Goal: Transaction & Acquisition: Obtain resource

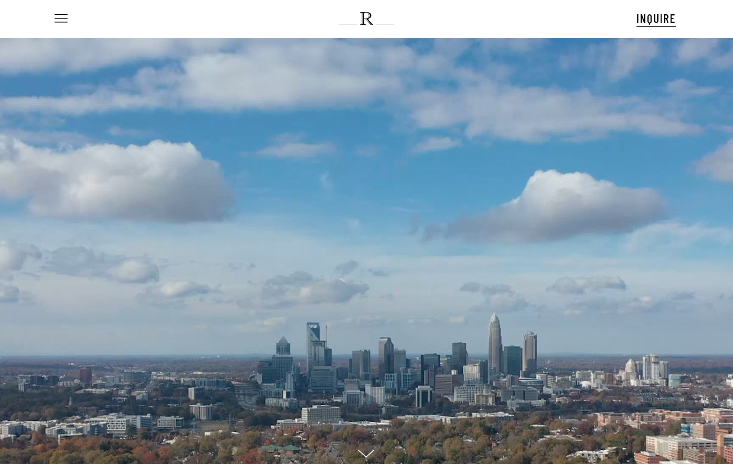
scroll to position [9, 41]
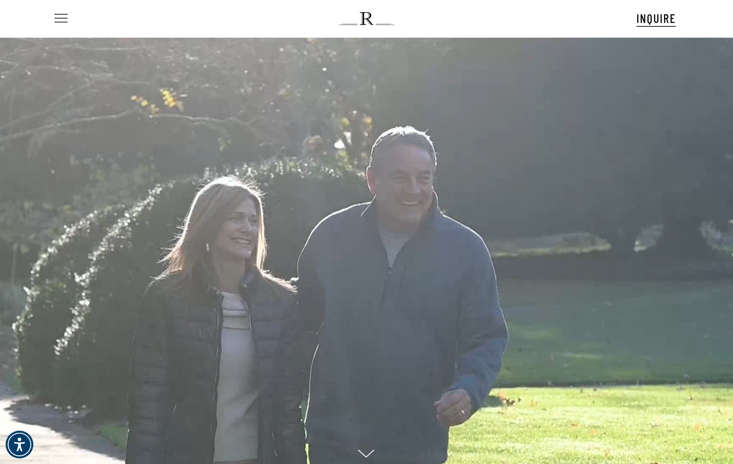
click at [60, 14] on span "Navigation Menu" at bounding box center [61, 19] width 10 height 12
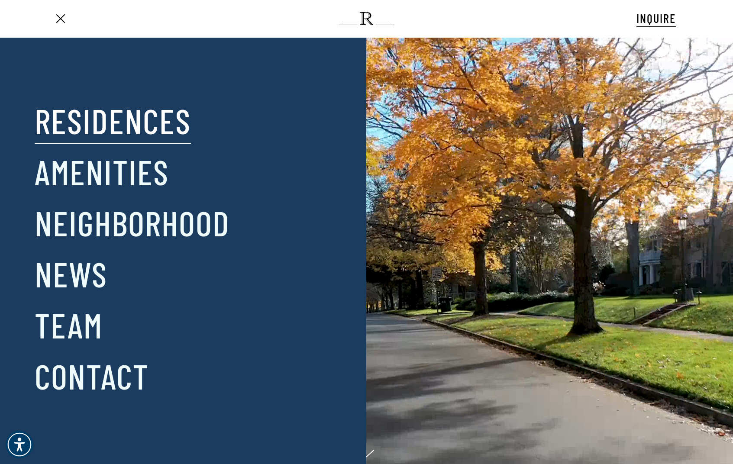
click at [114, 136] on link "Residences" at bounding box center [113, 120] width 156 height 45
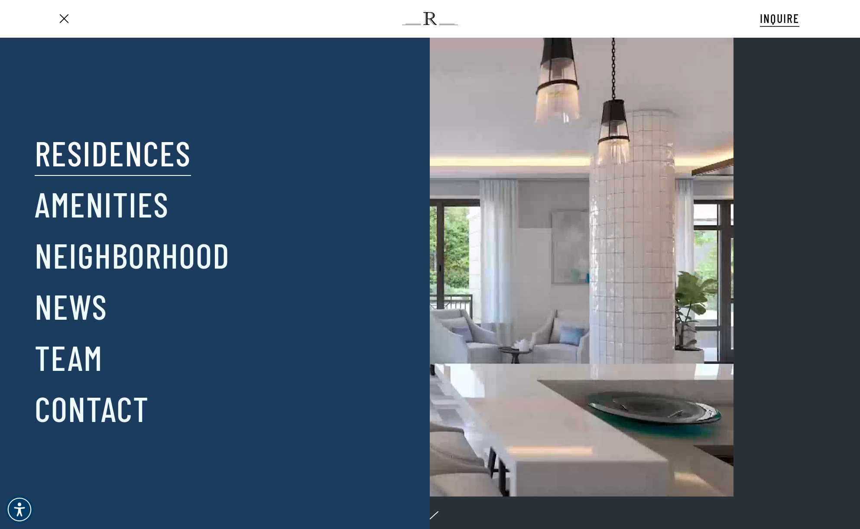
scroll to position [0, 41]
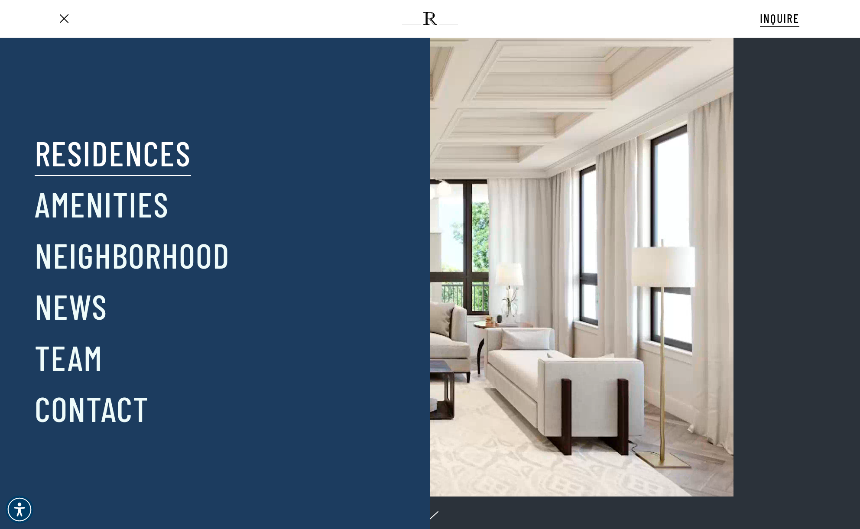
click at [140, 157] on link "Residences" at bounding box center [113, 152] width 156 height 45
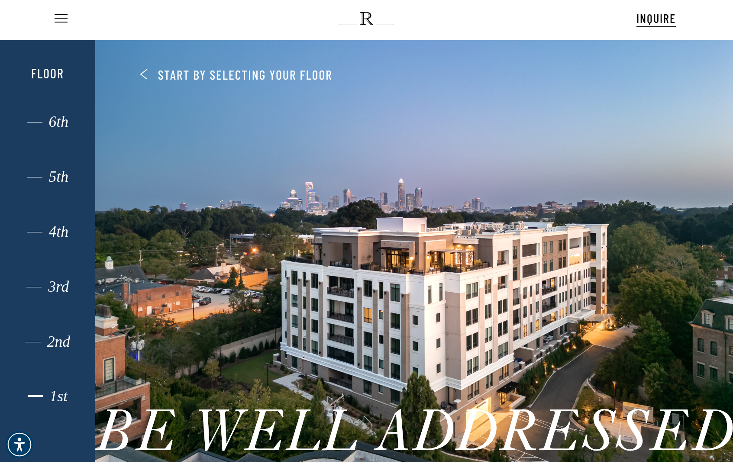
click at [60, 392] on div "1st" at bounding box center [48, 396] width 66 height 11
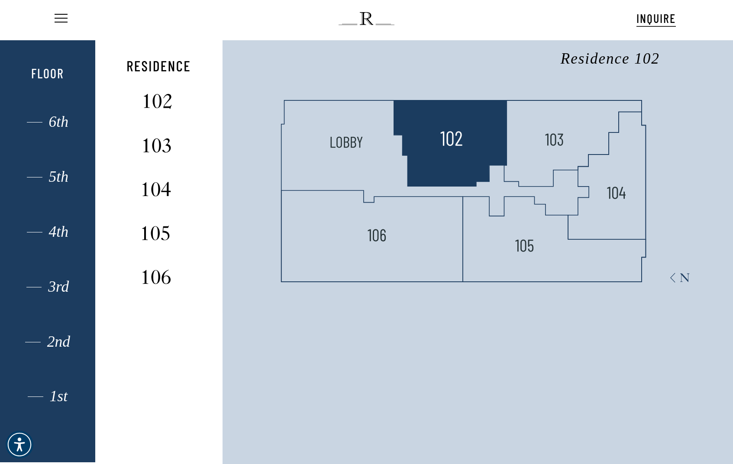
click at [451, 138] on img at bounding box center [451, 138] width 23 height 23
click at [467, 129] on polygon at bounding box center [450, 143] width 113 height 86
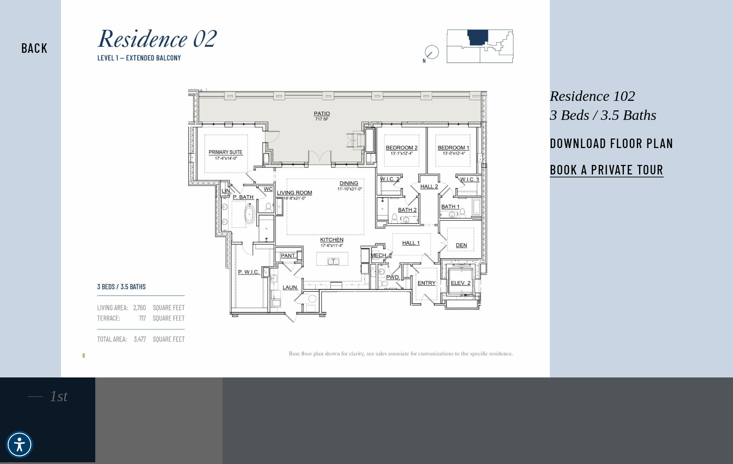
click at [620, 144] on link "DOWNLOAD FLOOR PLAN" at bounding box center [612, 143] width 124 height 16
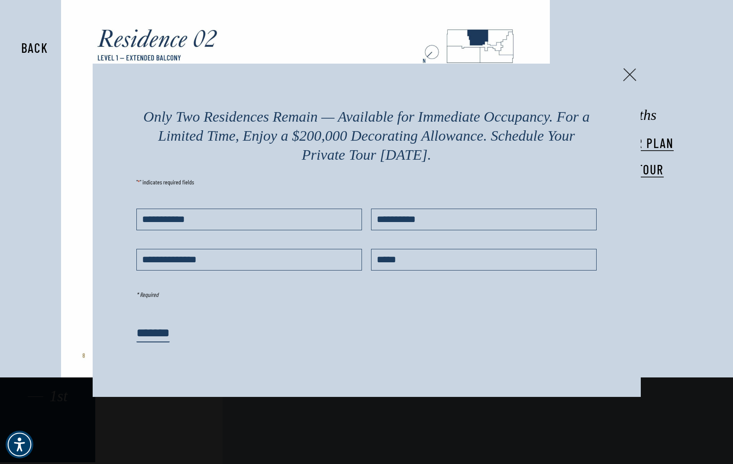
click at [629, 69] on img at bounding box center [629, 74] width 13 height 13
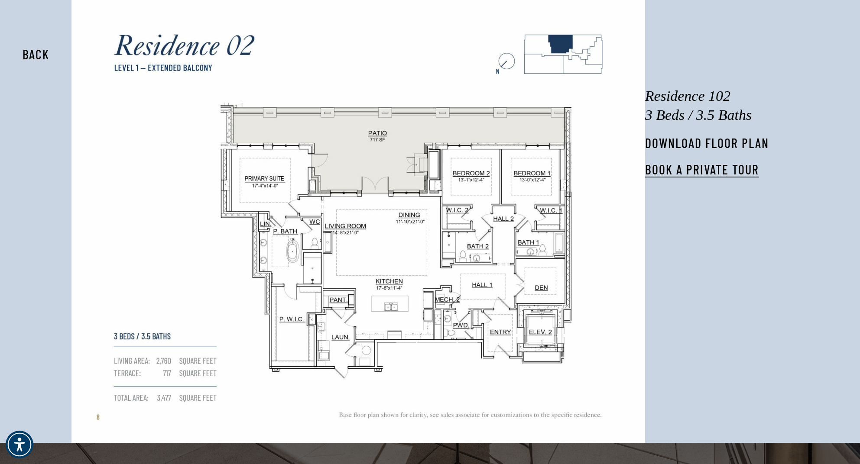
click at [717, 149] on link "DOWNLOAD FLOOR PLAN" at bounding box center [707, 143] width 124 height 16
click at [733, 142] on link "DOWNLOAD FLOOR PLAN" at bounding box center [707, 143] width 124 height 16
click at [729, 145] on link "DOWNLOAD FLOOR PLAN" at bounding box center [707, 143] width 124 height 16
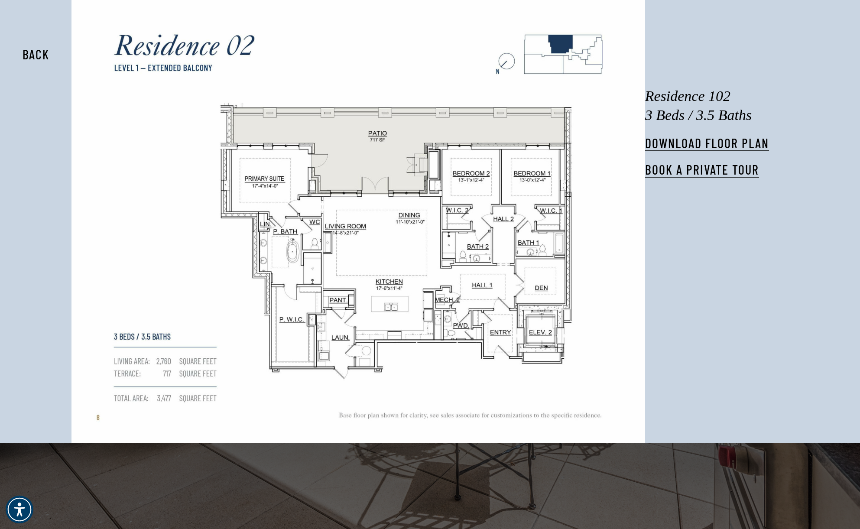
click at [41, 54] on button "Back" at bounding box center [36, 54] width 55 height 20
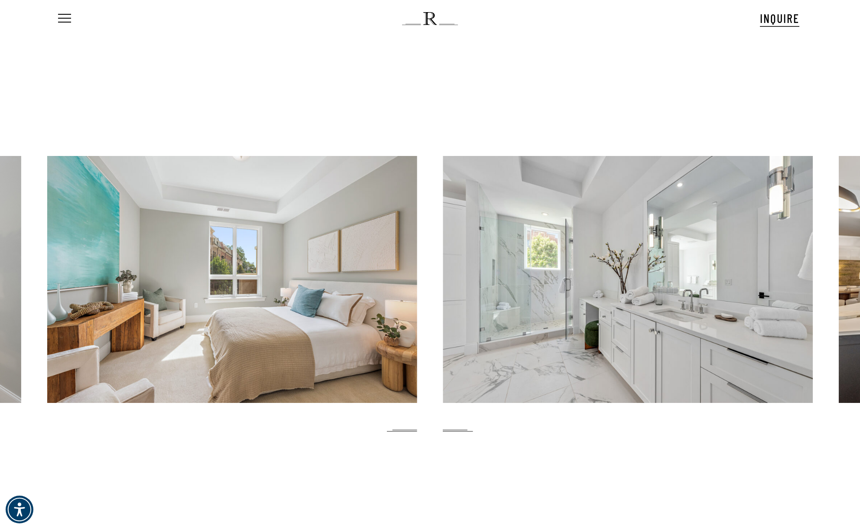
click at [721, 236] on div at bounding box center [430, 284] width 860 height 492
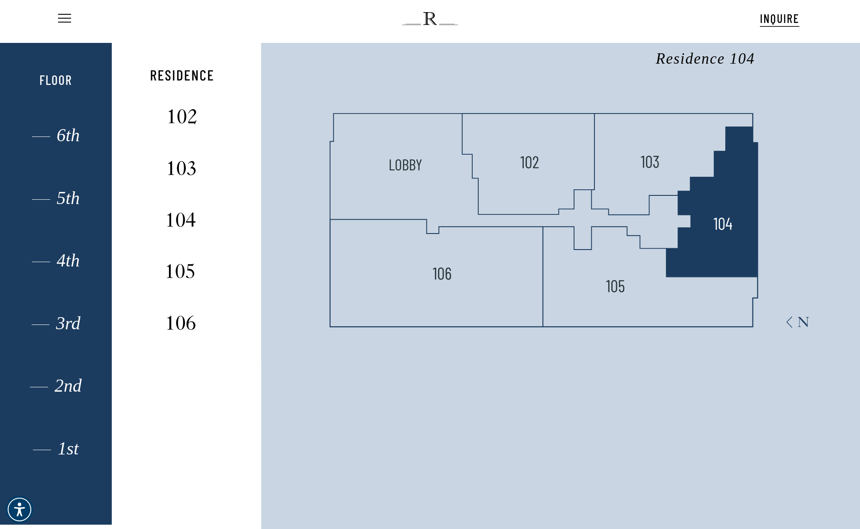
click at [733, 194] on polygon at bounding box center [711, 202] width 91 height 150
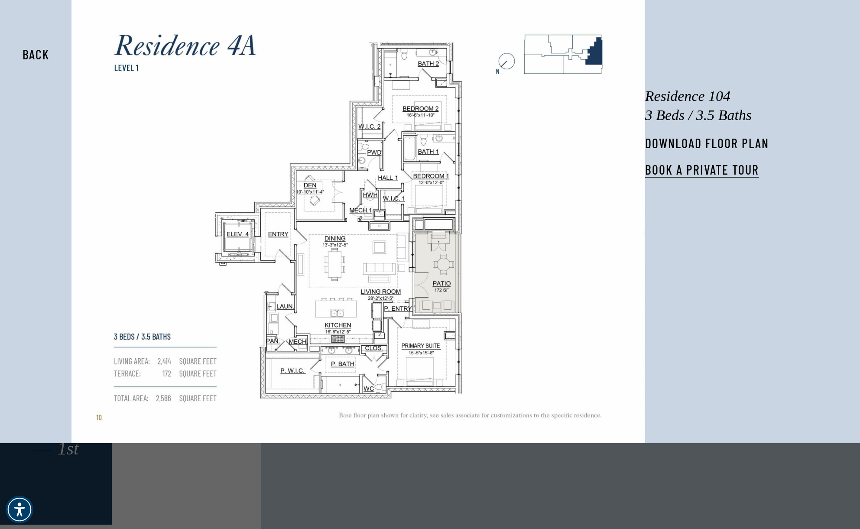
click at [703, 142] on link "DOWNLOAD FLOOR PLAN" at bounding box center [707, 143] width 124 height 16
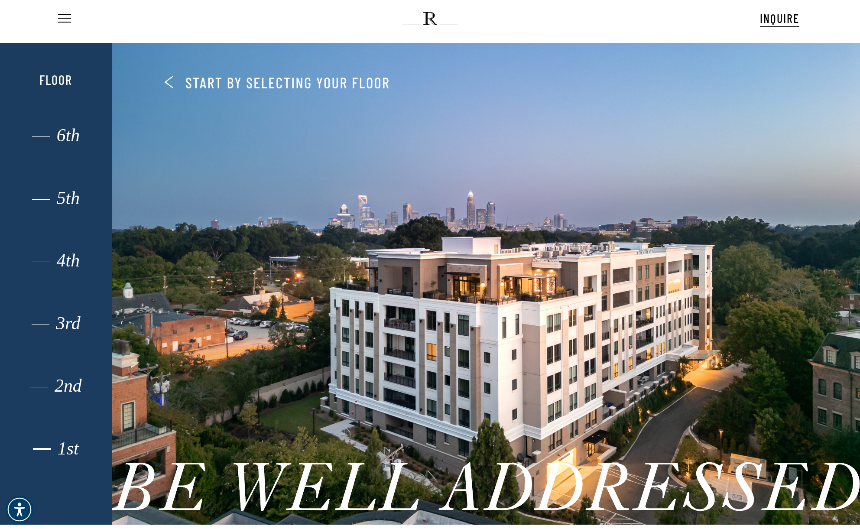
click at [69, 452] on div "1st" at bounding box center [56, 449] width 78 height 12
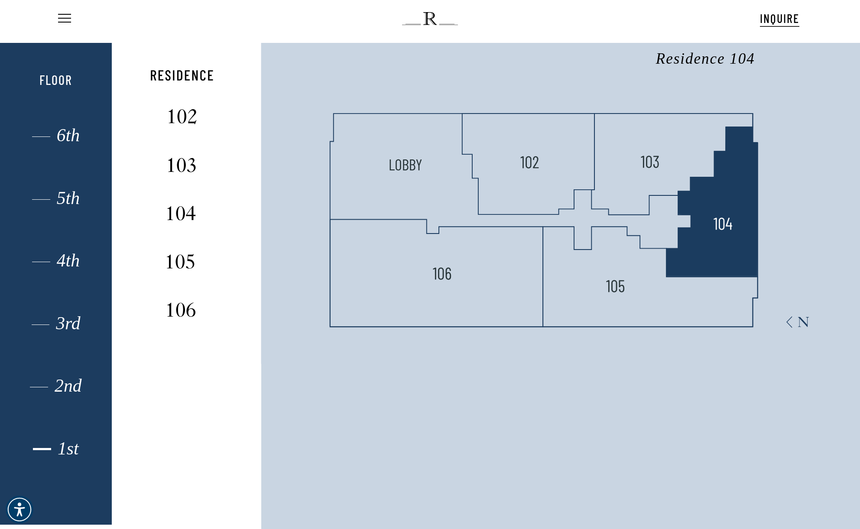
click at [703, 226] on polygon at bounding box center [711, 202] width 91 height 150
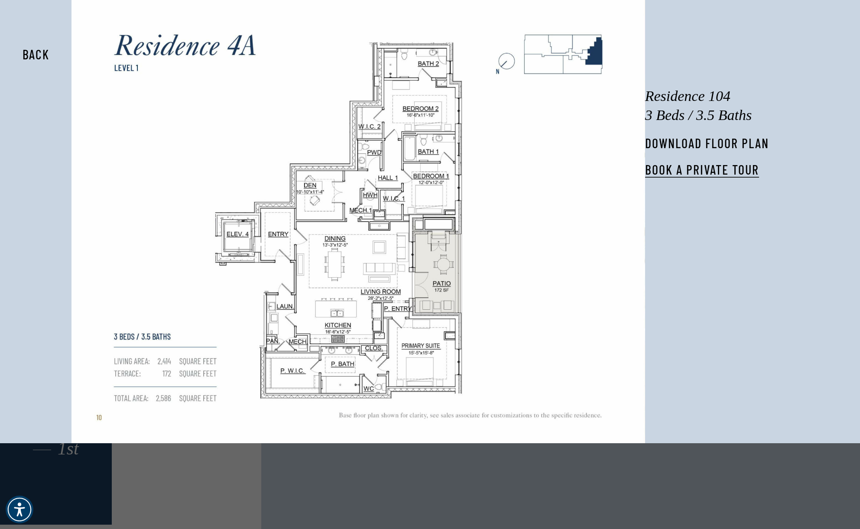
click at [708, 147] on link "DOWNLOAD FLOOR PLAN" at bounding box center [707, 143] width 124 height 16
